Goal: Task Accomplishment & Management: Manage account settings

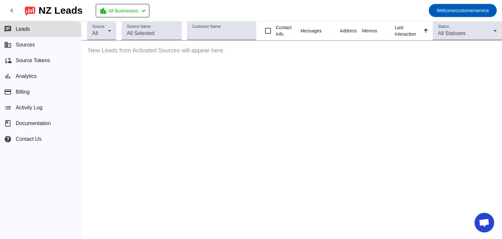
click at [72, 177] on div "chat Leads business Sources cloud_sync Source Tokens bar_chart Analytics paymen…" at bounding box center [40, 129] width 81 height 217
click at [26, 49] on button "business Sources" at bounding box center [40, 45] width 81 height 16
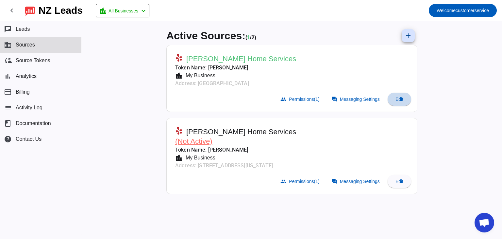
click at [403, 101] on span "Edit" at bounding box center [400, 98] width 8 height 5
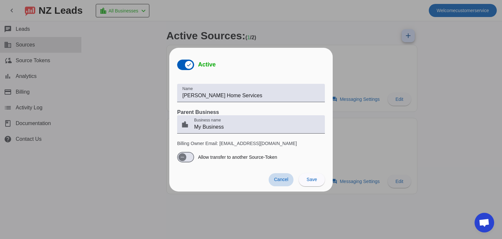
click at [281, 178] on span "Cancel" at bounding box center [281, 179] width 14 height 5
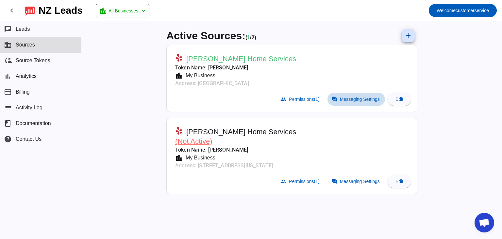
click at [351, 101] on span "Messaging Settings" at bounding box center [360, 98] width 40 height 5
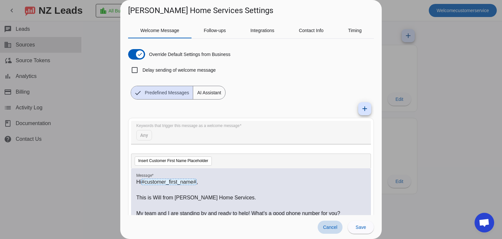
click at [334, 230] on span at bounding box center [330, 226] width 25 height 13
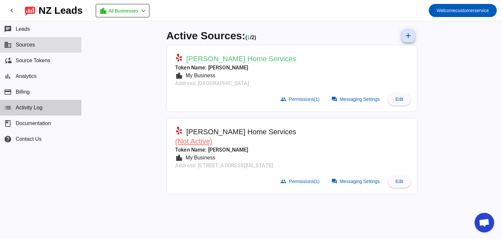
click at [31, 110] on span "Activity Log" at bounding box center [29, 108] width 27 height 6
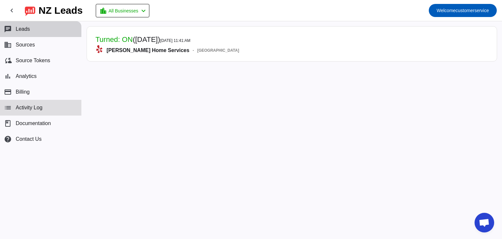
click at [31, 32] on button "chat Leads" at bounding box center [40, 29] width 81 height 16
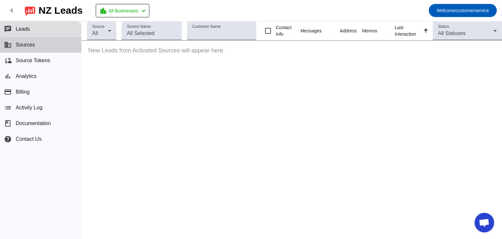
click at [31, 43] on span "Sources" at bounding box center [25, 45] width 19 height 6
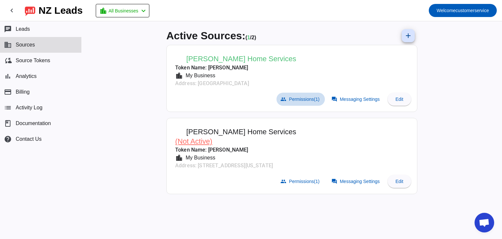
click at [310, 100] on span "Permissions (1)" at bounding box center [304, 98] width 30 height 5
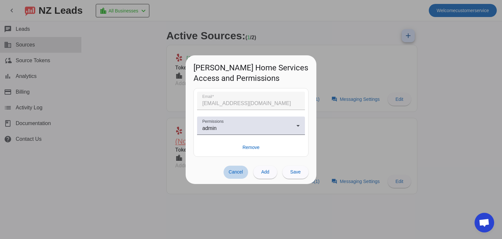
click at [236, 172] on span "Cancel" at bounding box center [236, 171] width 14 height 5
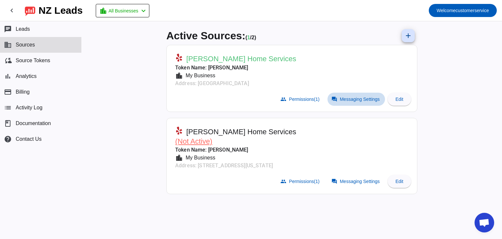
click at [364, 99] on span "Messaging Settings" at bounding box center [360, 98] width 40 height 5
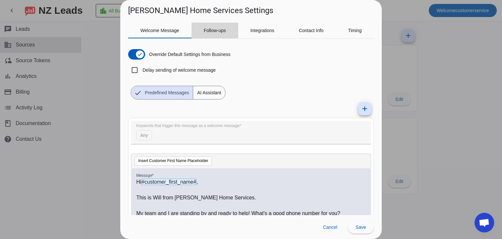
click at [219, 36] on span "Follow-ups" at bounding box center [215, 31] width 22 height 16
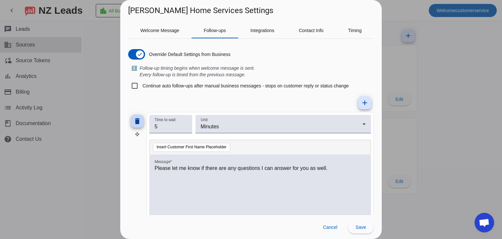
click at [136, 120] on mat-icon "delete" at bounding box center [137, 121] width 8 height 8
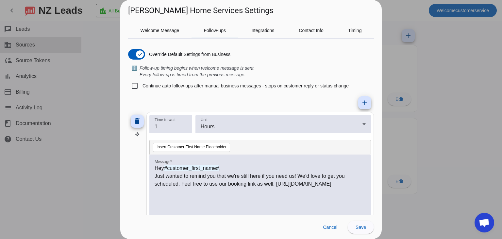
click at [136, 120] on mat-icon "delete" at bounding box center [137, 121] width 8 height 8
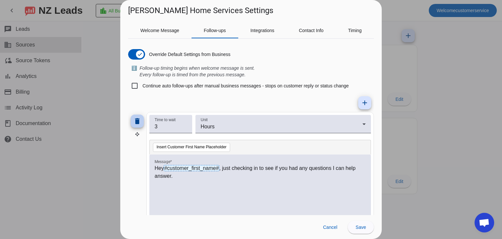
click at [136, 120] on mat-icon "delete" at bounding box center [137, 121] width 8 height 8
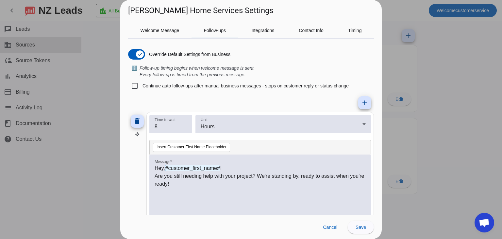
click at [136, 120] on mat-icon "delete" at bounding box center [137, 121] width 8 height 8
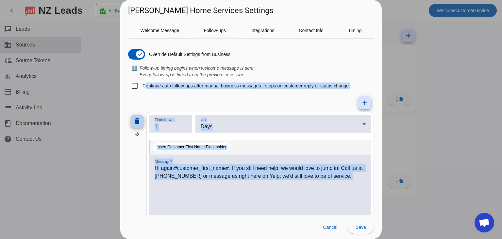
click at [136, 120] on mat-tab-group "Welcome Message Follow-ups Integrations Contact Info Timing Override Default Se…" at bounding box center [251, 119] width 246 height 192
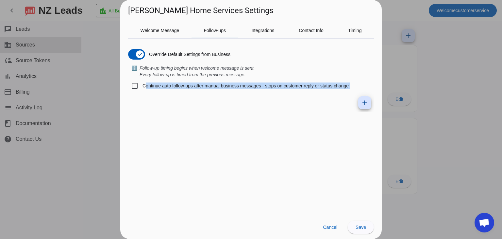
click at [136, 120] on mat-tab-group "Welcome Message Follow-ups Integrations Contact Info Timing Override Default Se…" at bounding box center [251, 119] width 246 height 192
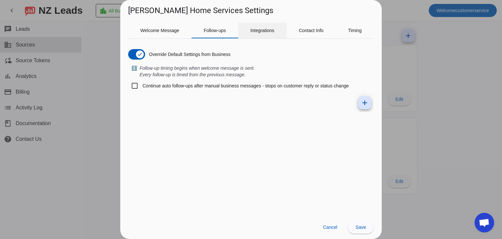
click at [268, 28] on span "Integrations" at bounding box center [262, 30] width 24 height 5
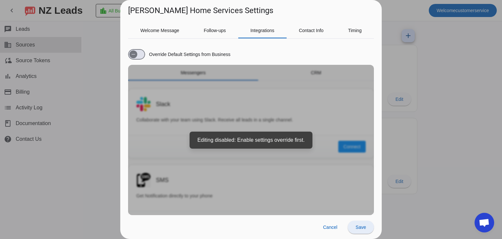
click at [360, 228] on span "Save" at bounding box center [361, 226] width 10 height 5
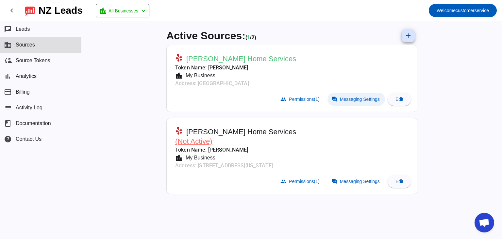
click at [335, 97] on mat-icon "forum" at bounding box center [335, 99] width 6 height 6
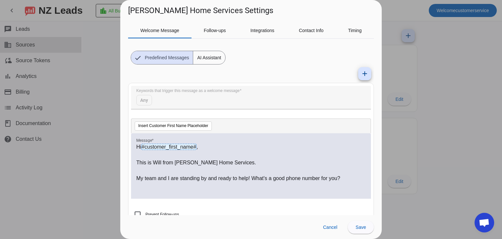
scroll to position [47, 0]
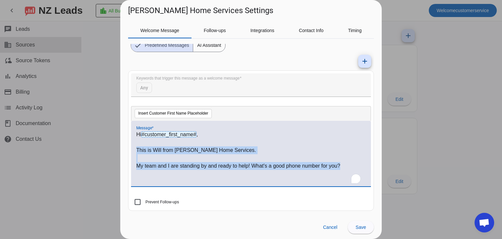
drag, startPoint x: 137, startPoint y: 150, endPoint x: 345, endPoint y: 168, distance: 208.0
click at [345, 168] on div "Hi #customer_first_name# , This is Will from [PERSON_NAME] Home Services. My te…" at bounding box center [251, 156] width 230 height 53
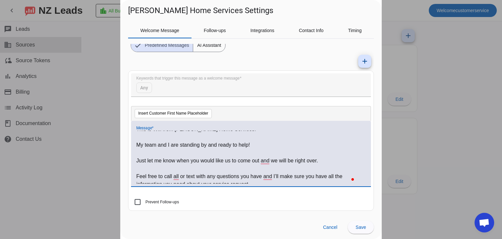
scroll to position [0, 0]
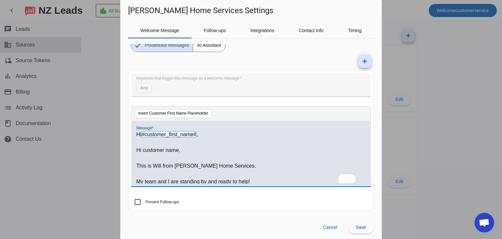
drag, startPoint x: 187, startPoint y: 148, endPoint x: 107, endPoint y: 149, distance: 80.4
click at [107, 149] on div "[PERSON_NAME] Home Services Settings Welcome Message Follow-ups Integrations Co…" at bounding box center [251, 119] width 502 height 239
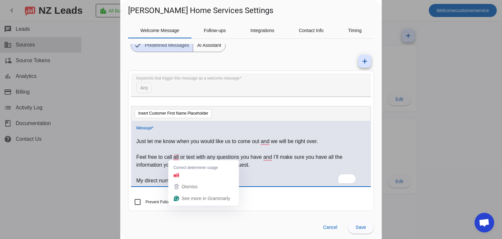
click at [176, 155] on p "Feel free to call all or text with any questions you have and I’ll make sure yo…" at bounding box center [251, 161] width 230 height 16
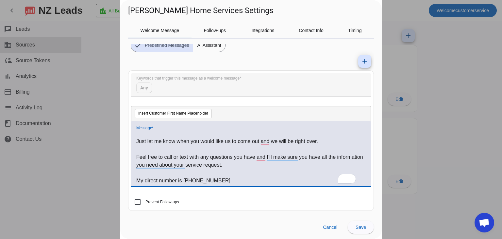
click at [186, 179] on p "My direct number is [PHONE_NUMBER]" at bounding box center [251, 181] width 230 height 8
click at [200, 180] on p "My direct number is [PHONE_NUMBER]" at bounding box center [251, 181] width 230 height 8
click at [211, 181] on p "My direct number is [PHONE_NUMBER]" at bounding box center [251, 181] width 230 height 8
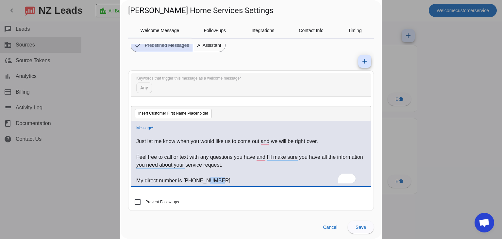
click at [211, 181] on p "My direct number is [PHONE_NUMBER]" at bounding box center [251, 181] width 230 height 8
click at [361, 224] on span "Save" at bounding box center [361, 226] width 10 height 5
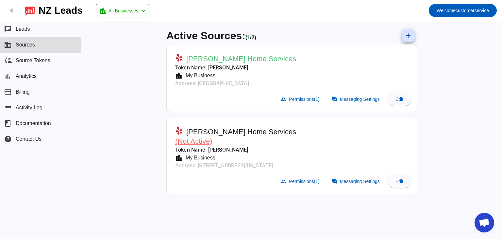
click at [200, 142] on span "(Not Active)" at bounding box center [193, 141] width 37 height 8
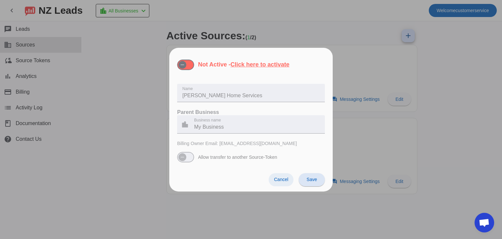
click at [281, 180] on span "Cancel" at bounding box center [281, 179] width 14 height 5
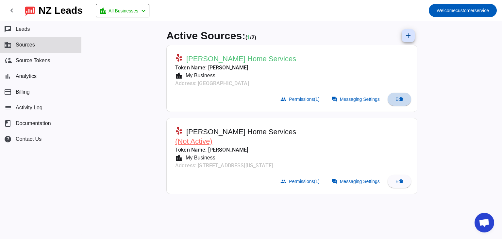
click at [402, 98] on span "Edit" at bounding box center [400, 98] width 8 height 5
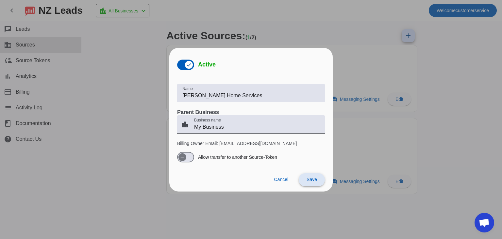
click at [314, 183] on span at bounding box center [312, 180] width 26 height 16
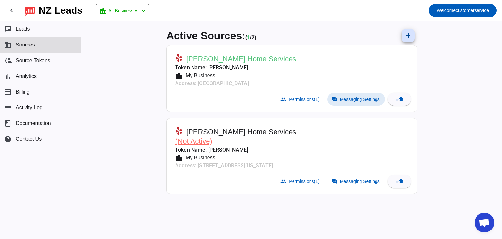
click at [361, 98] on span "Messaging Settings" at bounding box center [360, 98] width 40 height 5
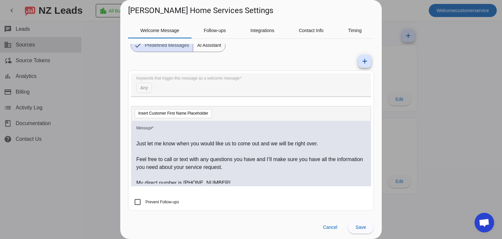
scroll to position [41, 0]
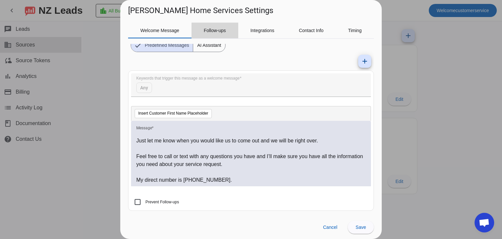
click at [231, 32] on div "Follow-ups" at bounding box center [215, 31] width 47 height 16
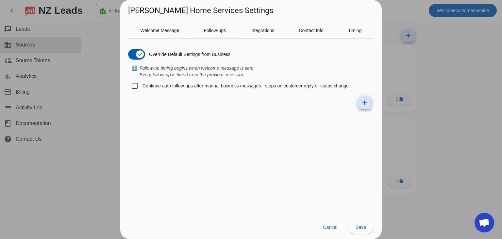
scroll to position [0, 0]
click at [266, 29] on span "Integrations" at bounding box center [262, 30] width 24 height 5
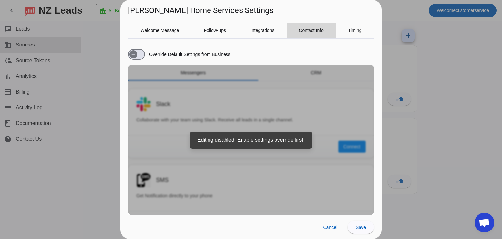
click at [303, 28] on span "Contact Info" at bounding box center [311, 30] width 25 height 5
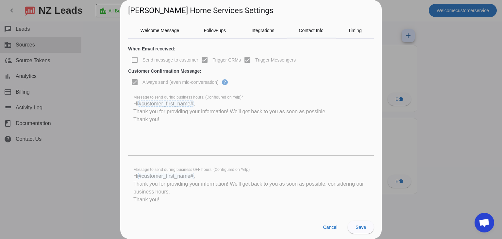
scroll to position [42, 0]
click at [224, 82] on div "Always send (even mid-conversation) ?" at bounding box center [251, 82] width 246 height 16
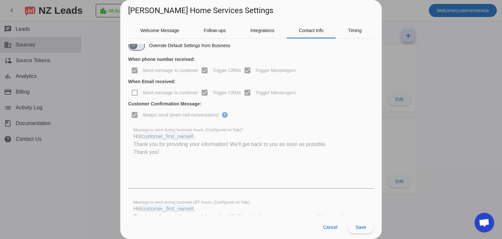
scroll to position [0, 0]
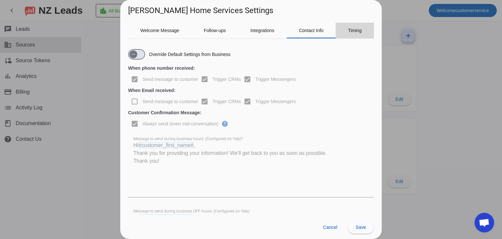
click at [360, 29] on span "Timing" at bounding box center [355, 30] width 14 height 5
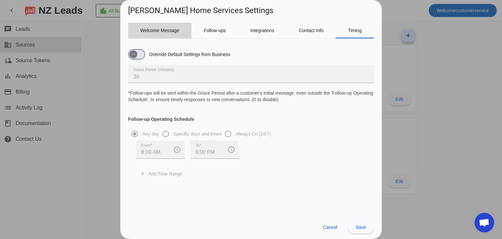
click at [164, 29] on span "Welcome Message" at bounding box center [160, 30] width 39 height 5
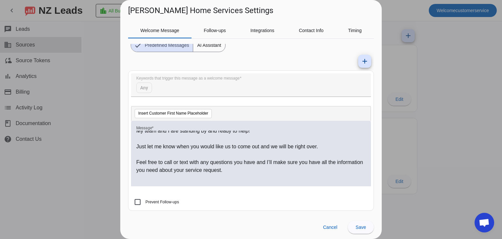
scroll to position [41, 0]
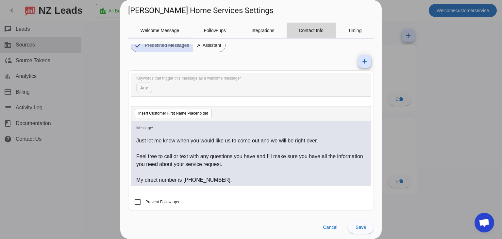
click at [314, 33] on span "Contact Info" at bounding box center [311, 31] width 25 height 16
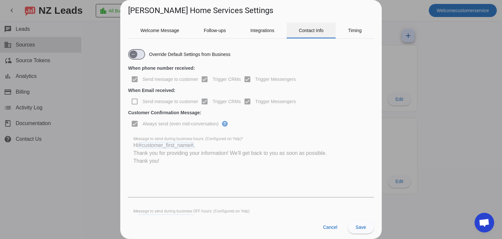
scroll to position [0, 0]
click at [493, 225] on span "Open chat" at bounding box center [485, 223] width 20 height 20
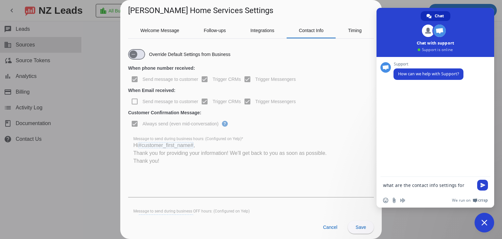
type textarea "what are the contact info settings for?"
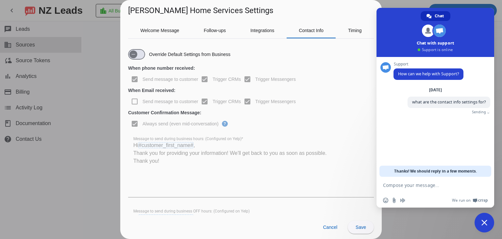
click at [23, 138] on div at bounding box center [251, 119] width 502 height 239
click at [23, 138] on span "Contact Us" at bounding box center [29, 139] width 26 height 6
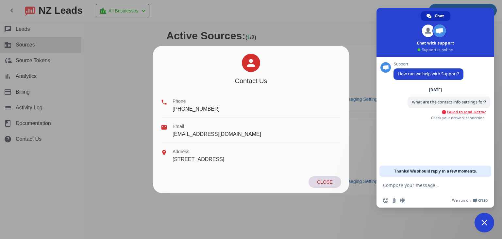
click at [467, 112] on span "Failed to send. Retry?" at bounding box center [466, 112] width 39 height 5
click at [324, 180] on span "Close" at bounding box center [324, 181] width 15 height 5
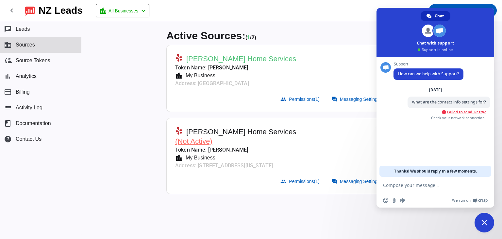
click at [144, 203] on div "Active Sources: ( 1 / 2) add [PERSON_NAME] Home Services Token Name: [PERSON_NA…" at bounding box center [292, 129] width 420 height 217
click at [484, 217] on span "Close chat" at bounding box center [485, 223] width 20 height 20
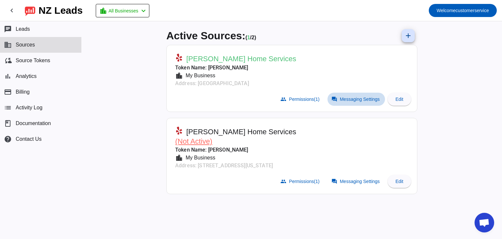
click at [371, 101] on span at bounding box center [357, 99] width 58 height 13
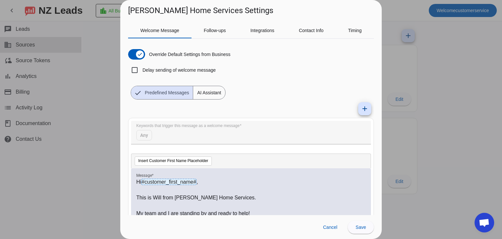
click at [450, 75] on div at bounding box center [251, 119] width 502 height 239
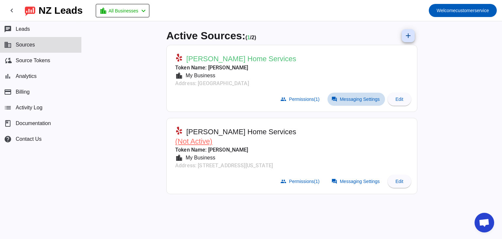
click at [358, 100] on span "Messaging Settings" at bounding box center [360, 98] width 40 height 5
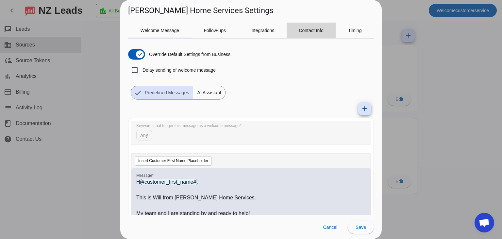
click at [317, 32] on span "Contact Info" at bounding box center [311, 30] width 25 height 5
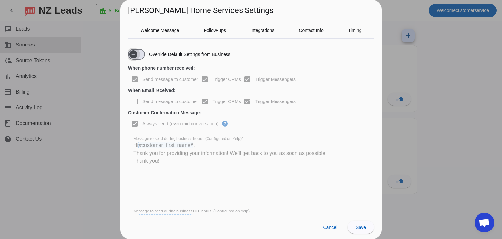
click at [133, 52] on icon "button" at bounding box center [133, 54] width 5 height 5
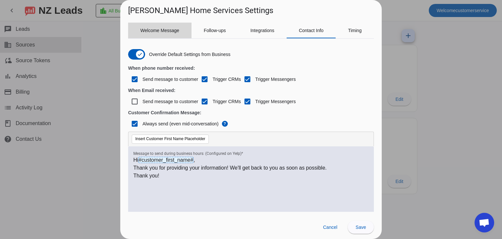
click at [160, 27] on span "Welcome Message" at bounding box center [160, 31] width 39 height 16
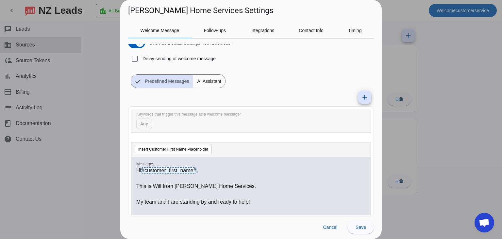
scroll to position [11, 0]
click at [301, 32] on span "Contact Info" at bounding box center [311, 30] width 25 height 5
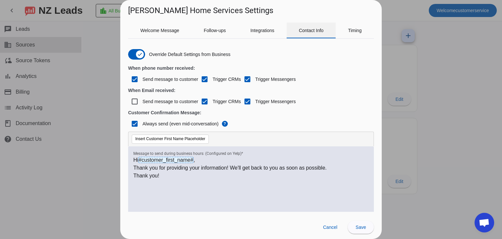
scroll to position [0, 0]
click at [163, 28] on span "Welcome Message" at bounding box center [160, 30] width 39 height 5
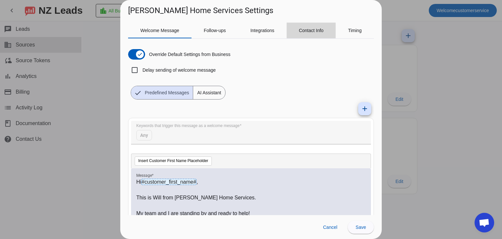
click at [314, 28] on span "Contact Info" at bounding box center [311, 30] width 25 height 5
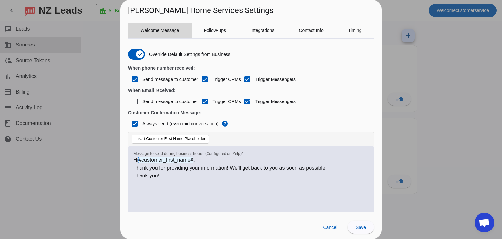
click at [166, 29] on span "Welcome Message" at bounding box center [160, 30] width 39 height 5
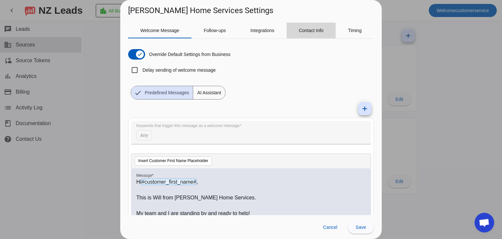
click at [313, 27] on span "Contact Info" at bounding box center [311, 31] width 25 height 16
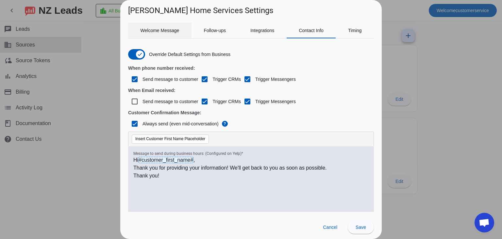
click at [162, 29] on span "Welcome Message" at bounding box center [160, 30] width 39 height 5
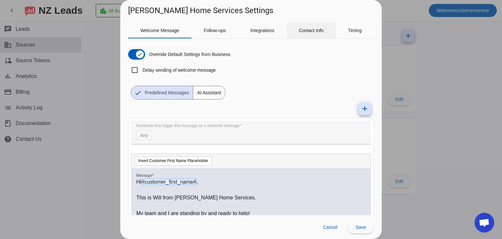
click at [310, 25] on span "Contact Info" at bounding box center [311, 31] width 25 height 16
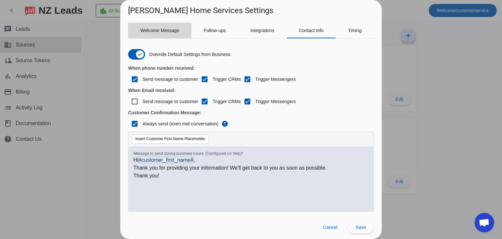
click at [167, 33] on span "Welcome Message" at bounding box center [160, 31] width 39 height 16
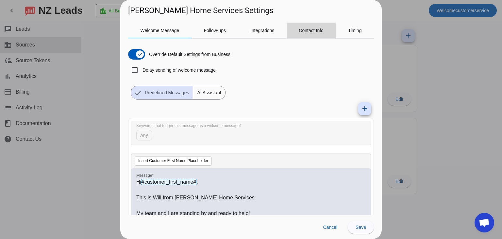
click at [308, 35] on span "Contact Info" at bounding box center [311, 31] width 25 height 16
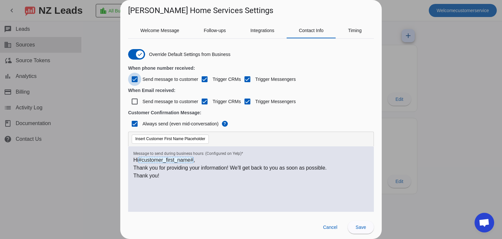
click at [136, 77] on input "Send message to customer" at bounding box center [134, 79] width 13 height 13
checkbox input "false"
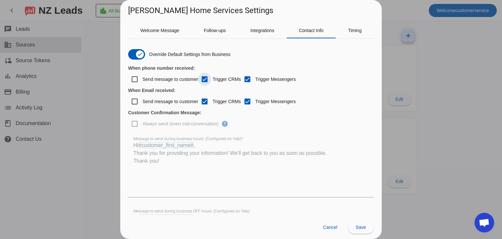
click at [207, 79] on input "Trigger СRMs" at bounding box center [204, 79] width 13 height 13
checkbox input "false"
click at [247, 79] on input "Trigger Messengers" at bounding box center [247, 79] width 13 height 13
checkbox input "false"
click at [201, 104] on input "Trigger СRMs" at bounding box center [204, 101] width 13 height 13
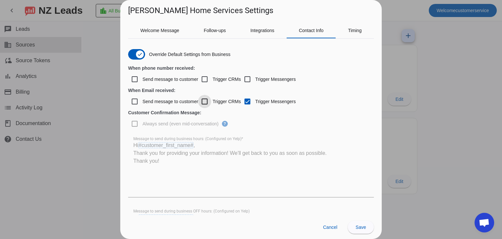
checkbox input "false"
click at [251, 103] on input "Trigger Messengers" at bounding box center [247, 101] width 13 height 13
checkbox input "false"
click at [362, 229] on span "Save" at bounding box center [361, 226] width 10 height 5
